Goal: Understand process/instructions: Learn how to perform a task or action

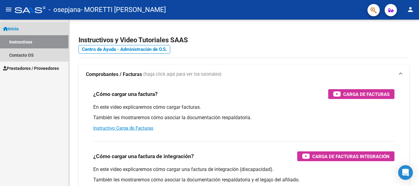
click at [21, 45] on link "Instructivos" at bounding box center [34, 41] width 68 height 13
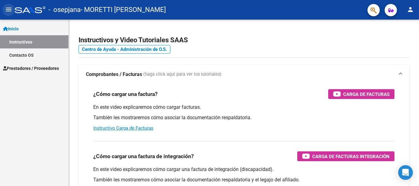
click at [9, 9] on mat-icon "menu" at bounding box center [8, 9] width 7 height 7
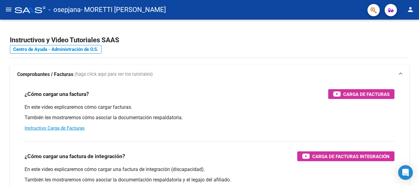
click at [8, 11] on mat-icon "menu" at bounding box center [8, 9] width 7 height 7
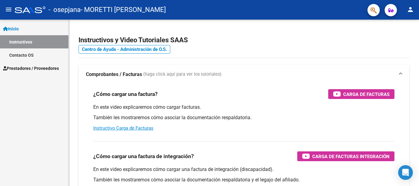
click at [11, 33] on link "Inicio" at bounding box center [34, 28] width 68 height 13
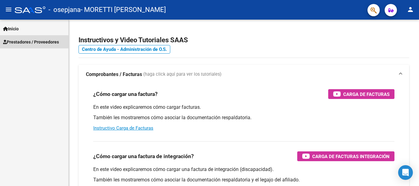
click at [14, 41] on span "Prestadores / Proveedores" at bounding box center [31, 42] width 56 height 7
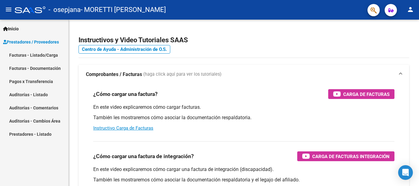
click at [17, 53] on link "Facturas - Listado/Carga" at bounding box center [34, 54] width 68 height 13
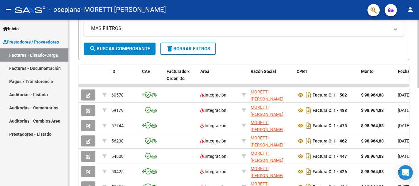
scroll to position [142, 0]
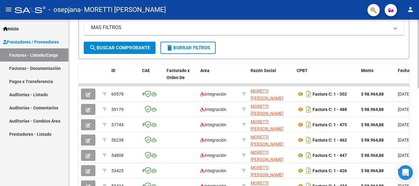
click at [414, 130] on div at bounding box center [419, 114] width 2 height 69
click at [412, 71] on div "Video tutorial PRESTADORES -> Listado de CPBTs Emitidos por Prestadores / Prove…" at bounding box center [244, 77] width 351 height 400
